Goal: Transaction & Acquisition: Purchase product/service

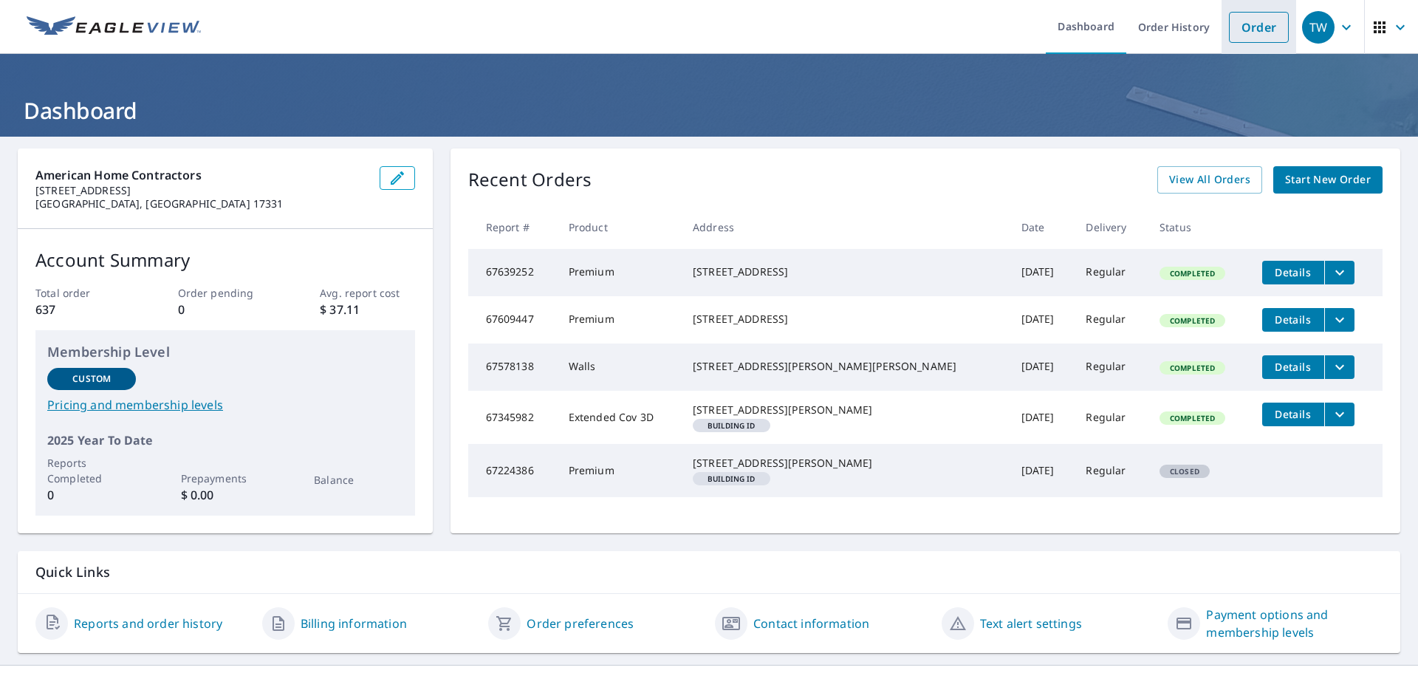
click at [1258, 23] on link "Order" at bounding box center [1259, 27] width 60 height 31
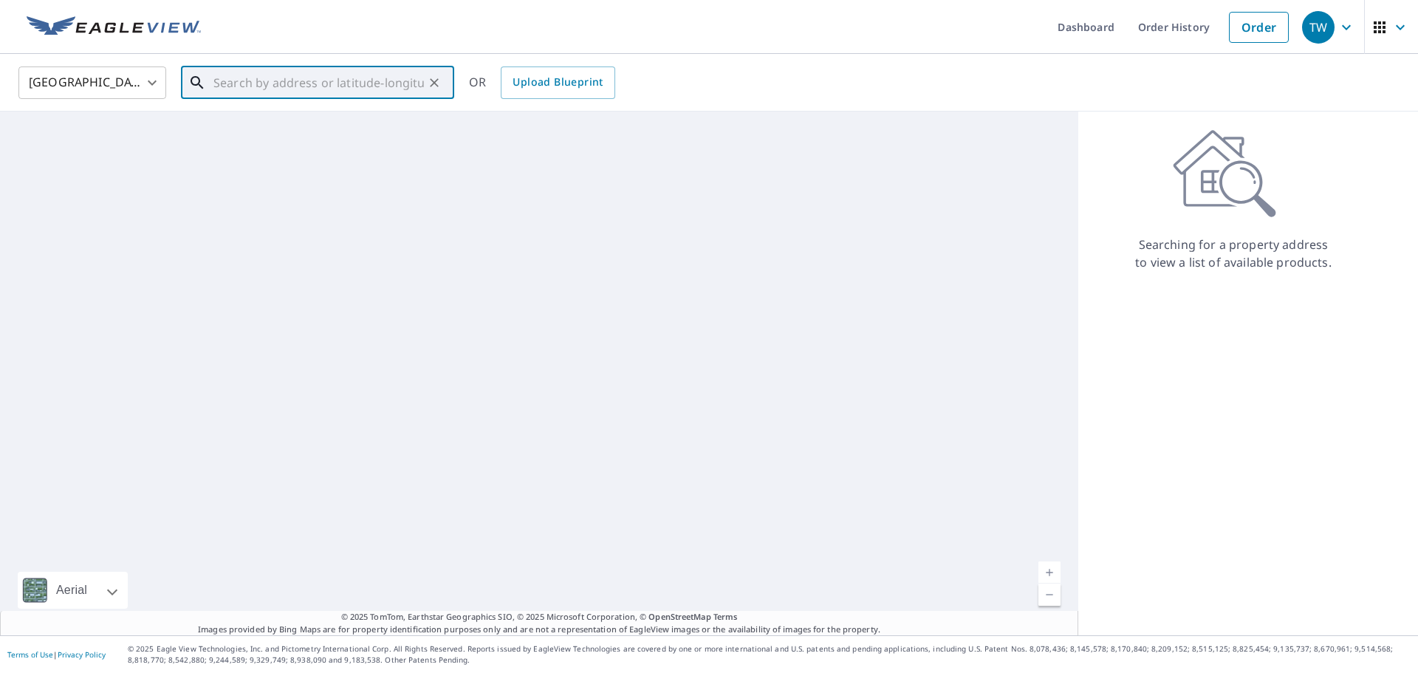
click at [351, 89] on input "text" at bounding box center [318, 82] width 210 height 41
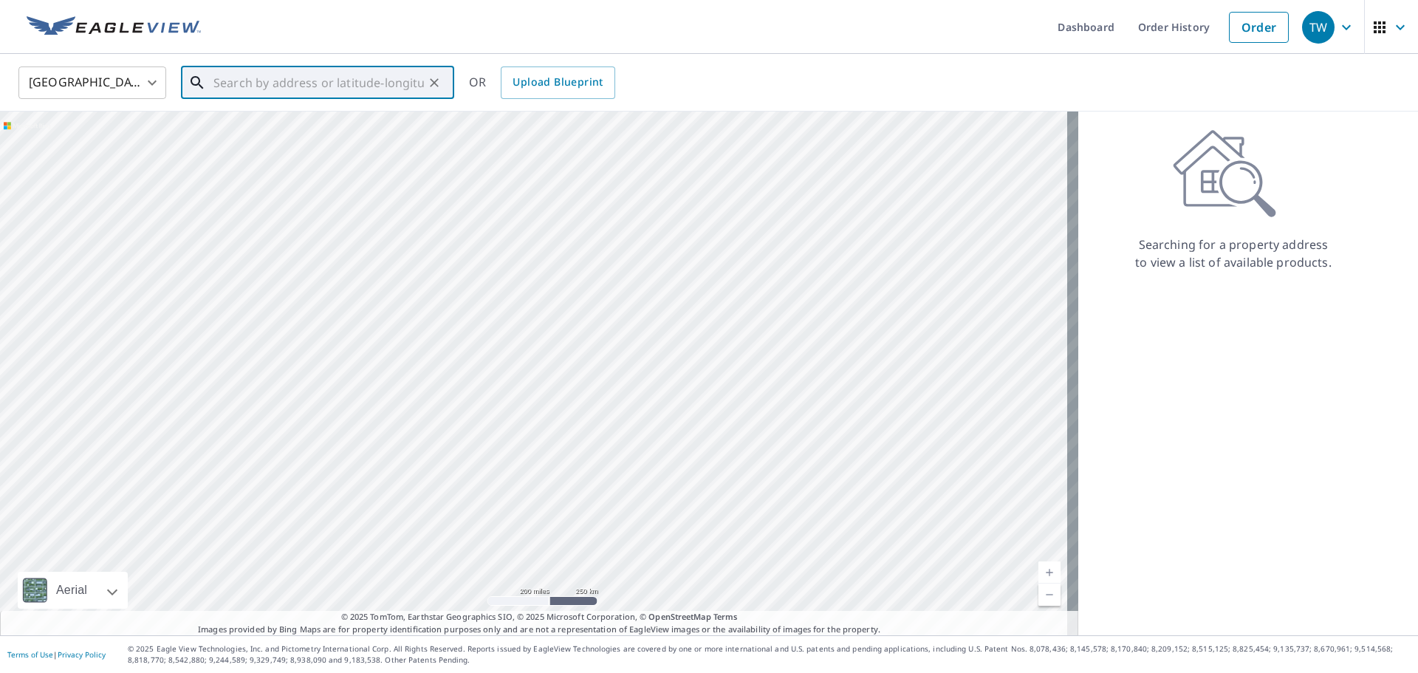
paste input "[STREET_ADDRESS]"
click at [349, 123] on span "[STREET_ADDRESS]" at bounding box center [326, 126] width 232 height 18
type input "[STREET_ADDRESS][PERSON_NAME]"
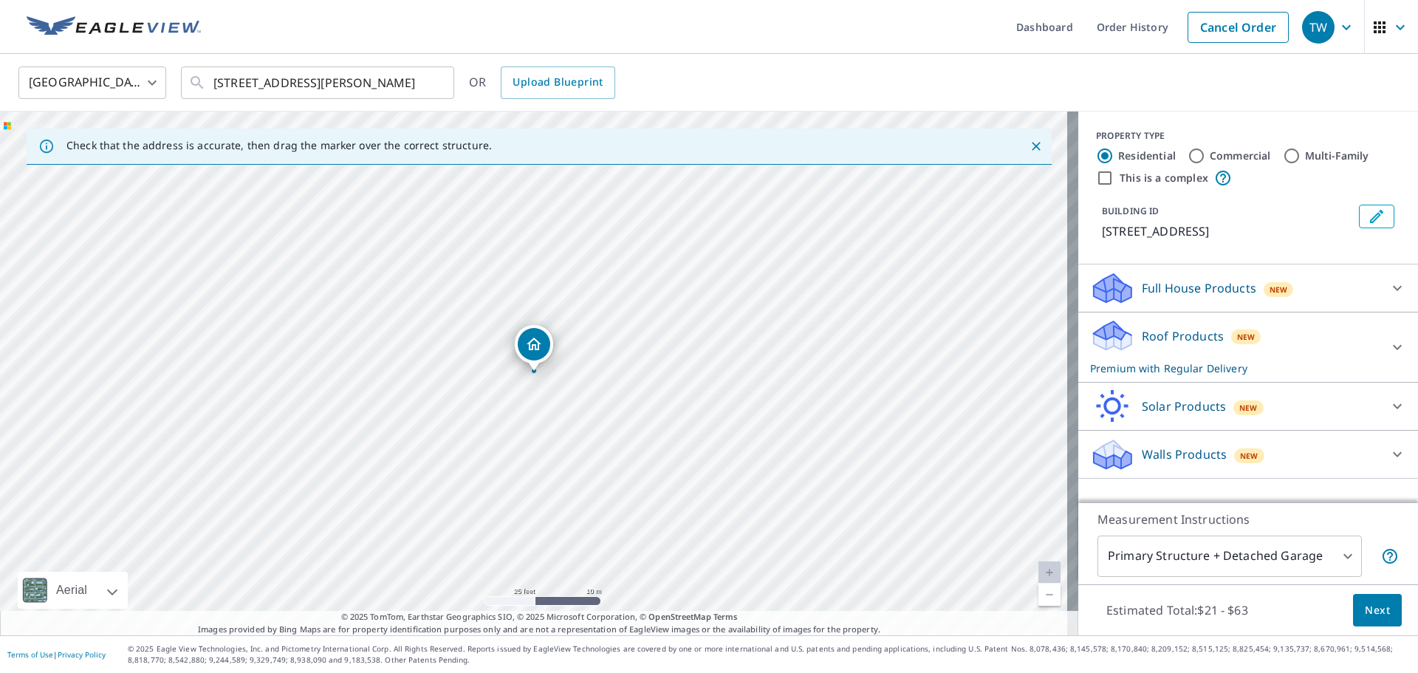
click at [1337, 342] on div "Roof Products New Premium with Regular Delivery" at bounding box center [1234, 347] width 289 height 58
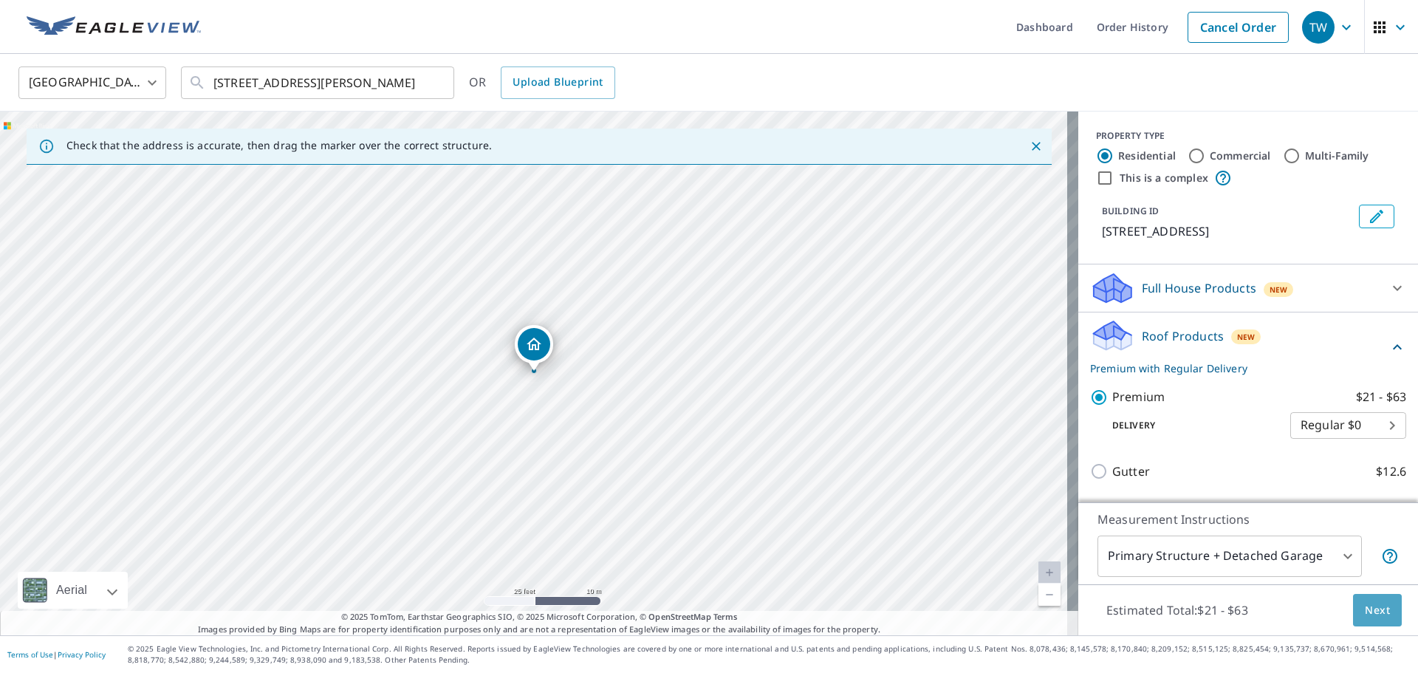
click at [1375, 614] on span "Next" at bounding box center [1377, 610] width 25 height 18
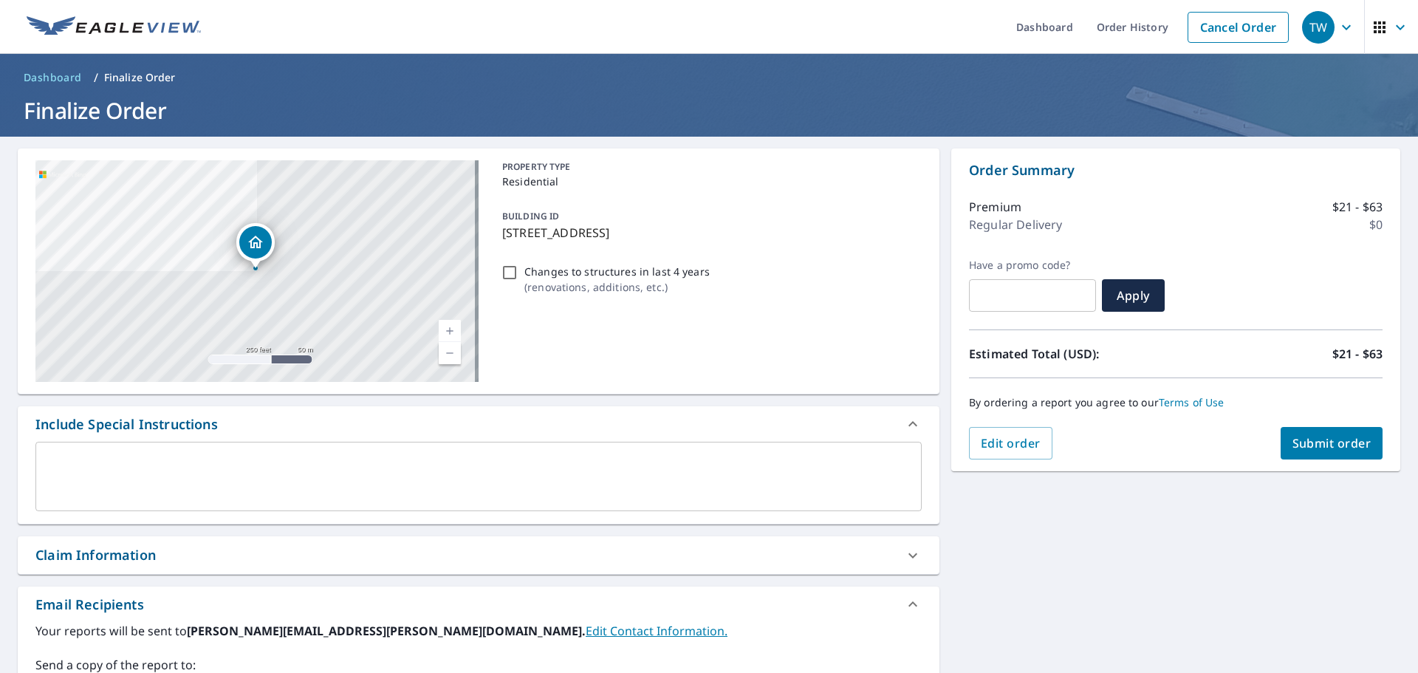
click at [1332, 439] on span "Submit order" at bounding box center [1331, 443] width 79 height 16
checkbox input "true"
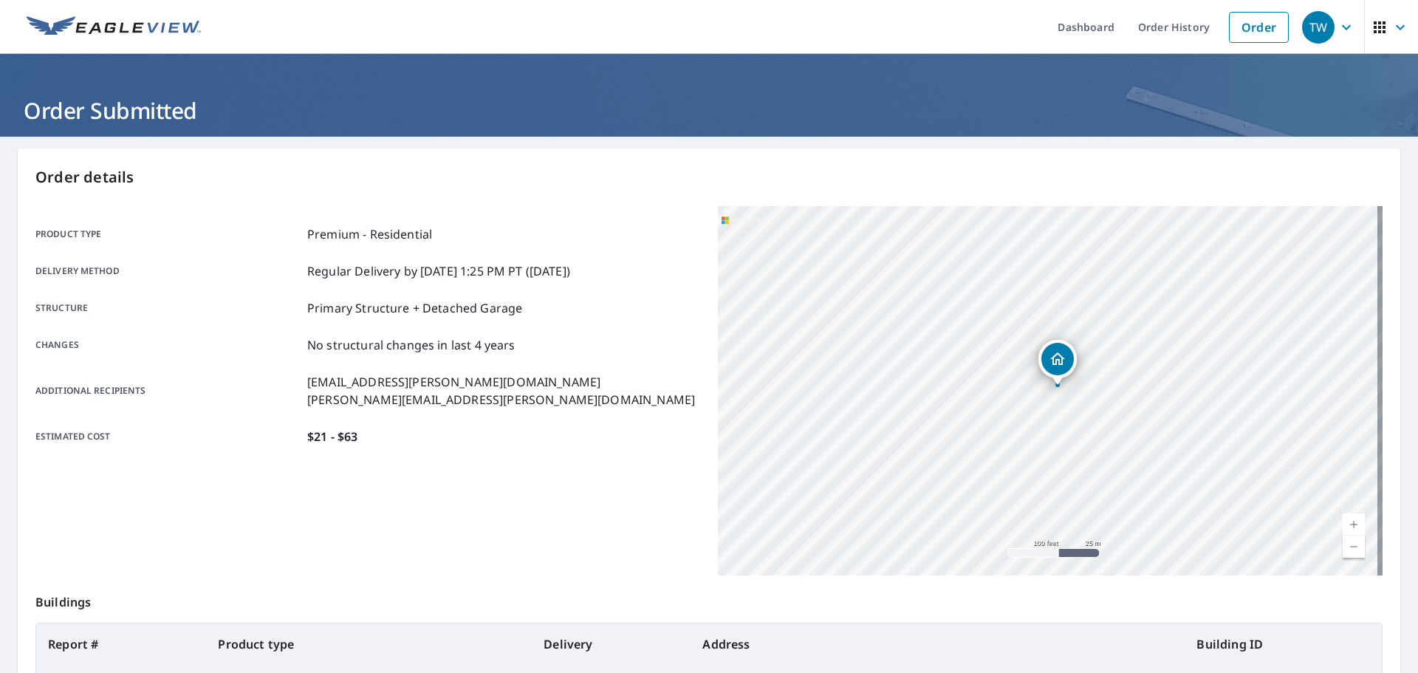
drag, startPoint x: 1229, startPoint y: 374, endPoint x: 1064, endPoint y: 344, distance: 167.3
click at [1064, 344] on div "[STREET_ADDRESS][PERSON_NAME]" at bounding box center [1057, 359] width 38 height 38
